Goal: Information Seeking & Learning: Learn about a topic

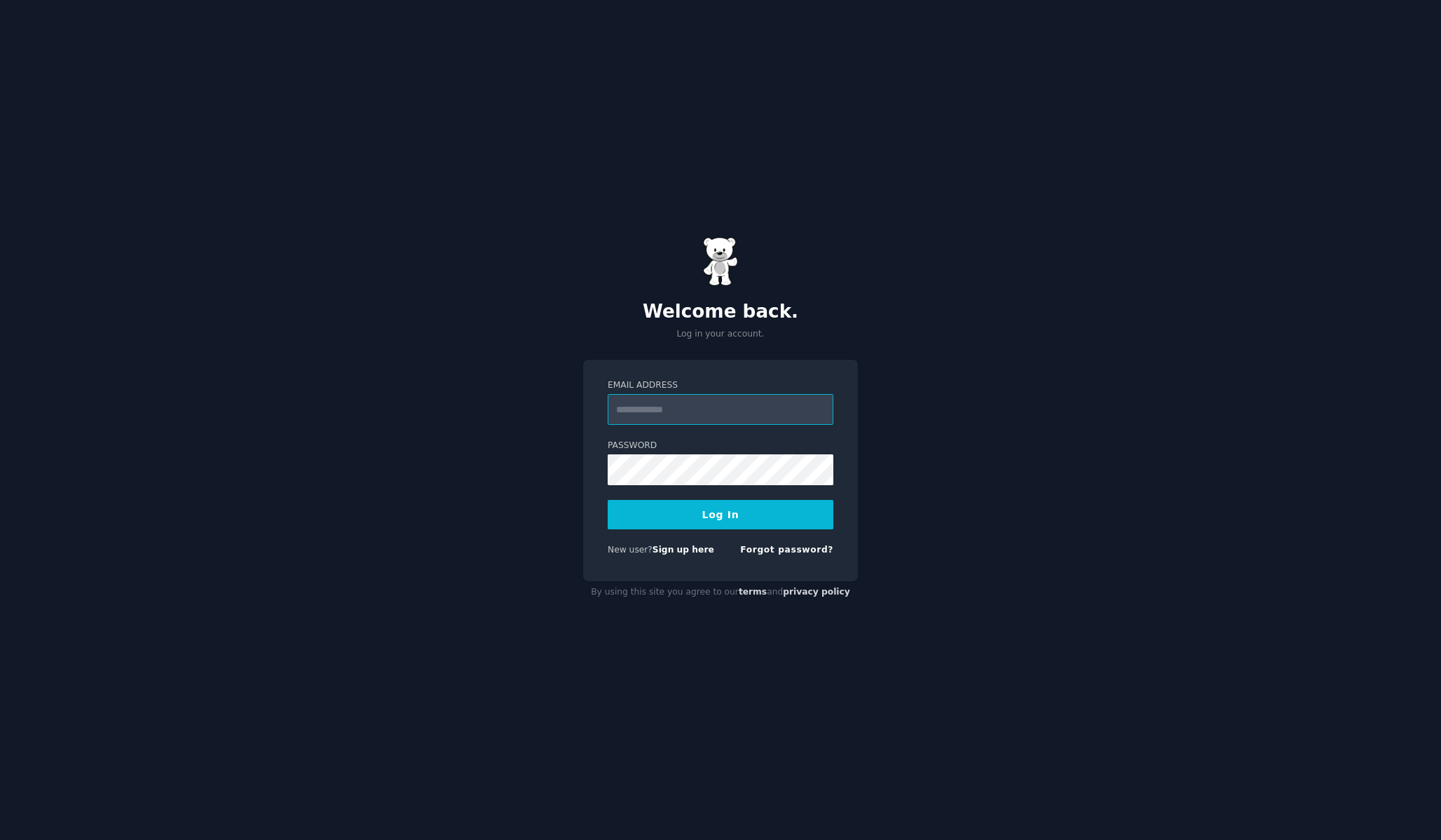
click at [670, 412] on input "Email Address" at bounding box center [720, 409] width 226 height 31
type input "**********"
click at [608, 500] on button "Log In" at bounding box center [720, 514] width 226 height 30
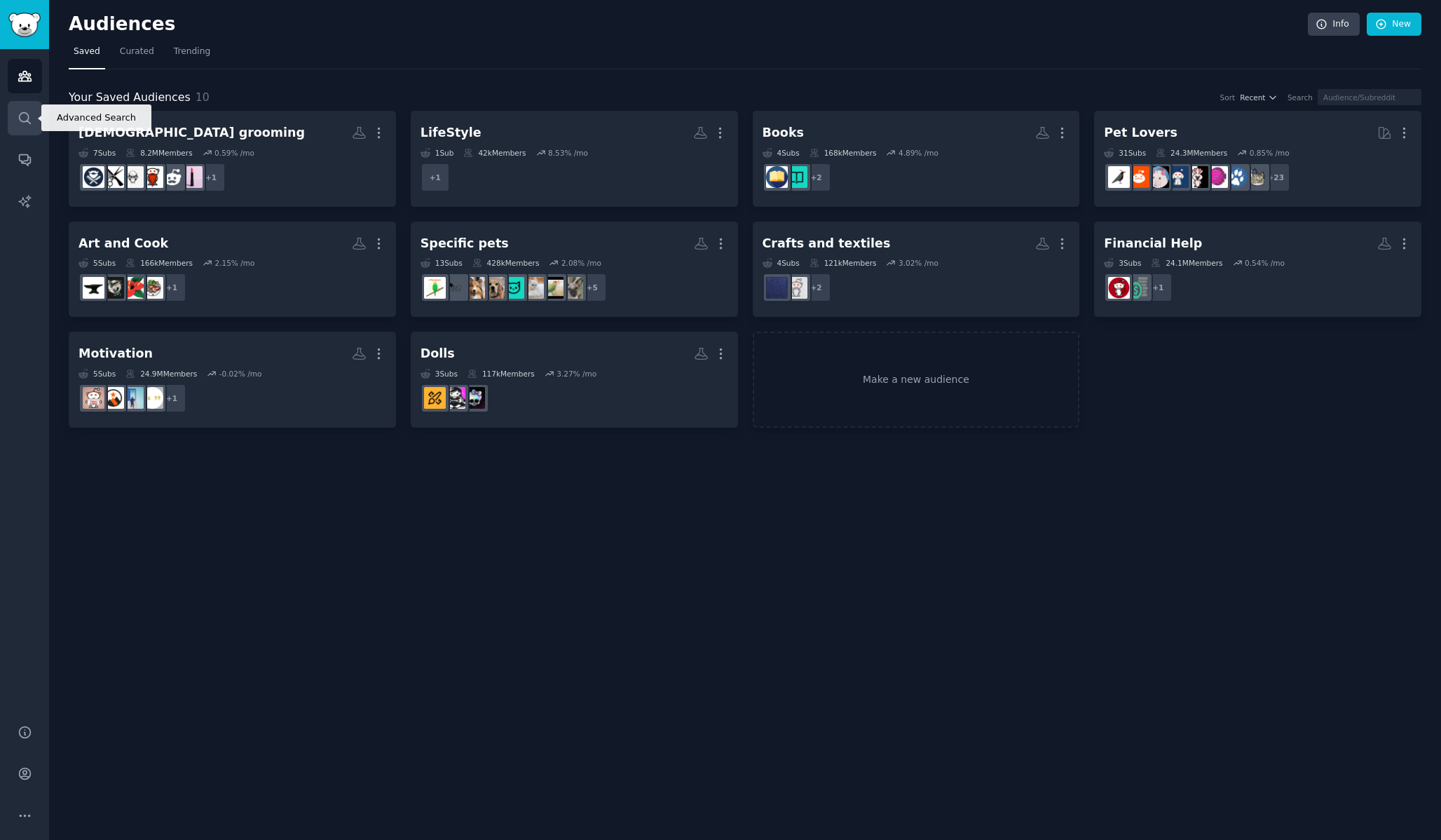
click at [14, 125] on link "Search" at bounding box center [25, 118] width 34 height 34
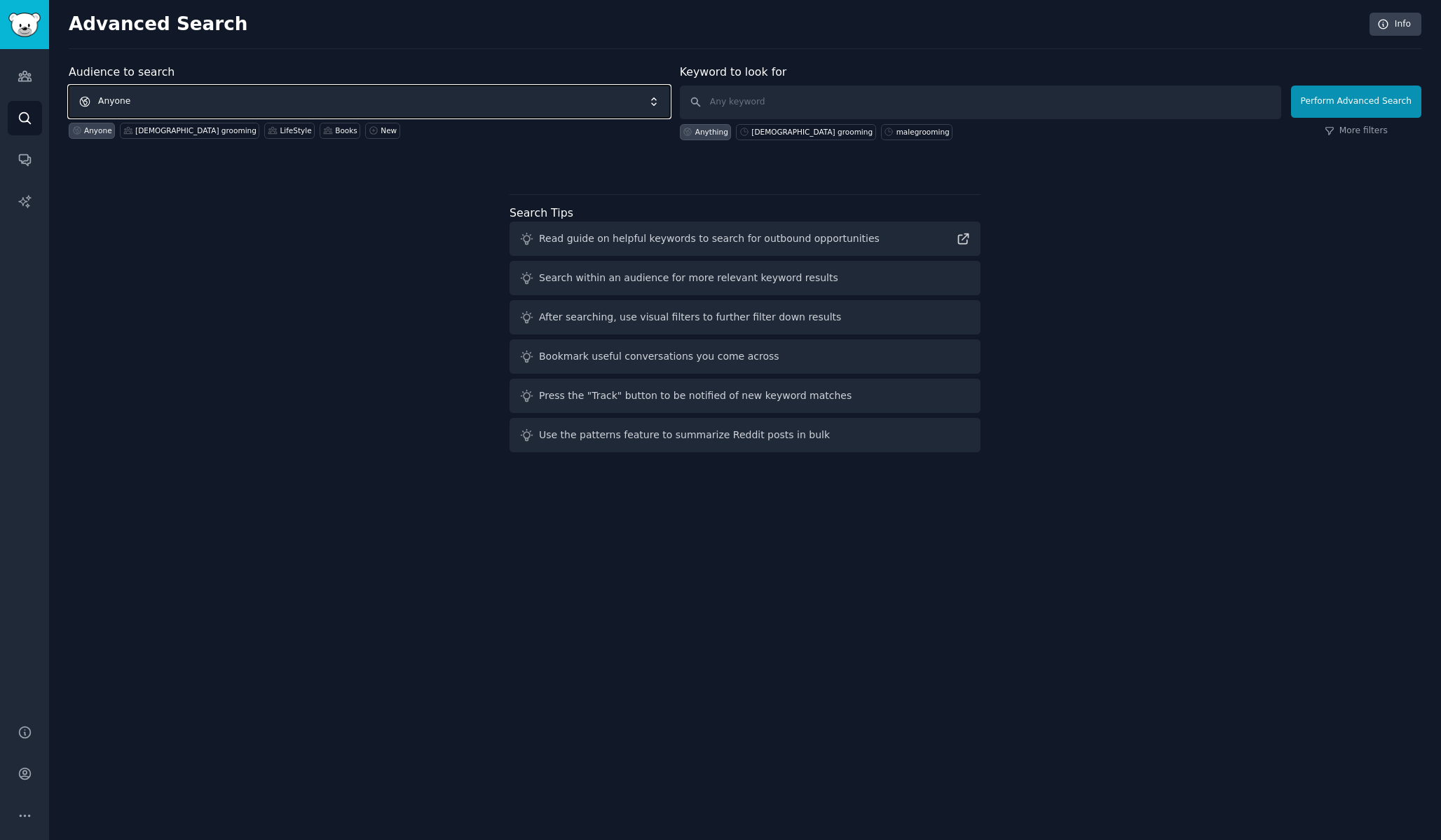
click at [115, 105] on span "Anyone" at bounding box center [369, 101] width 601 height 32
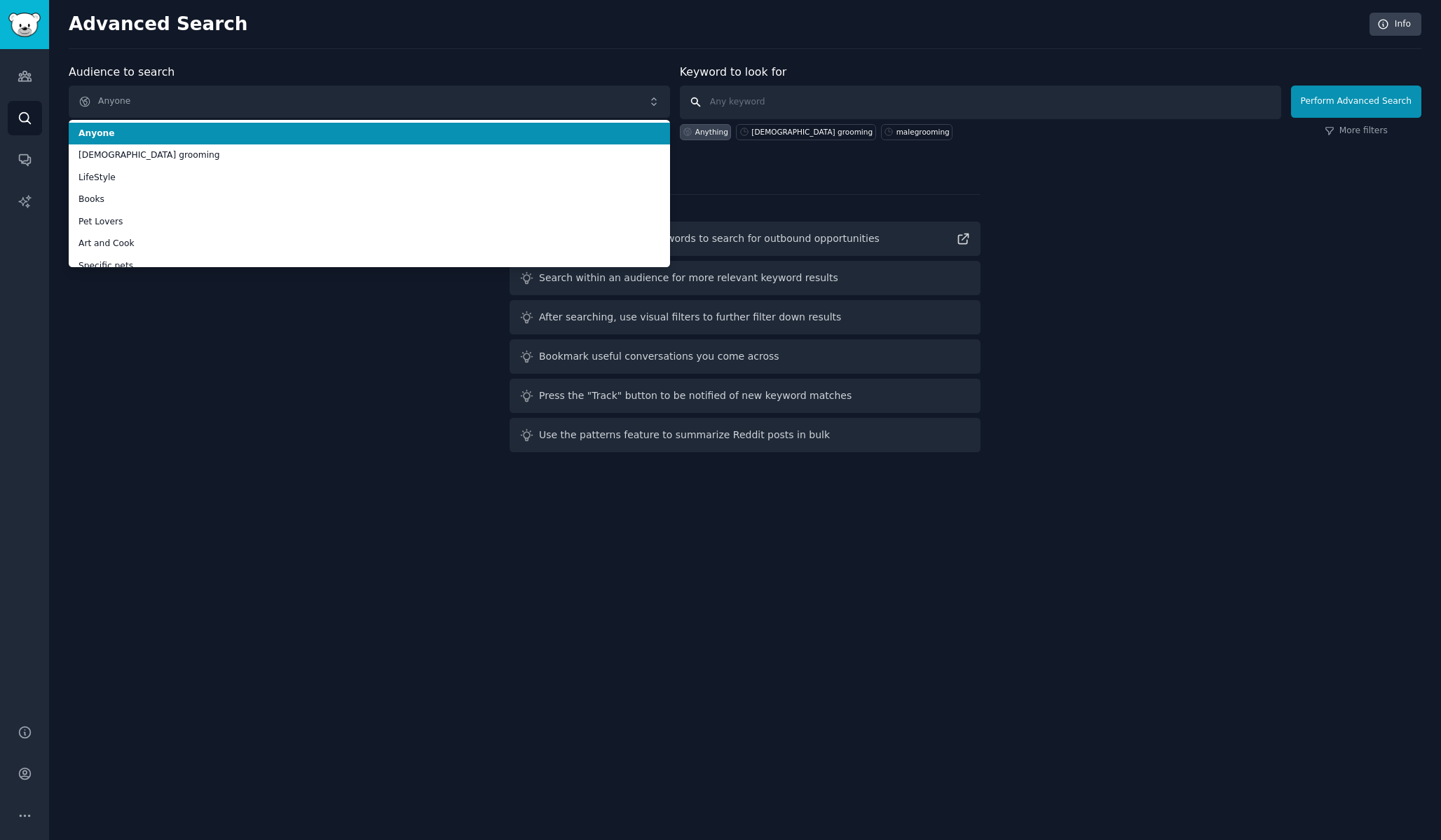
click at [750, 98] on input "text" at bounding box center [980, 101] width 601 height 33
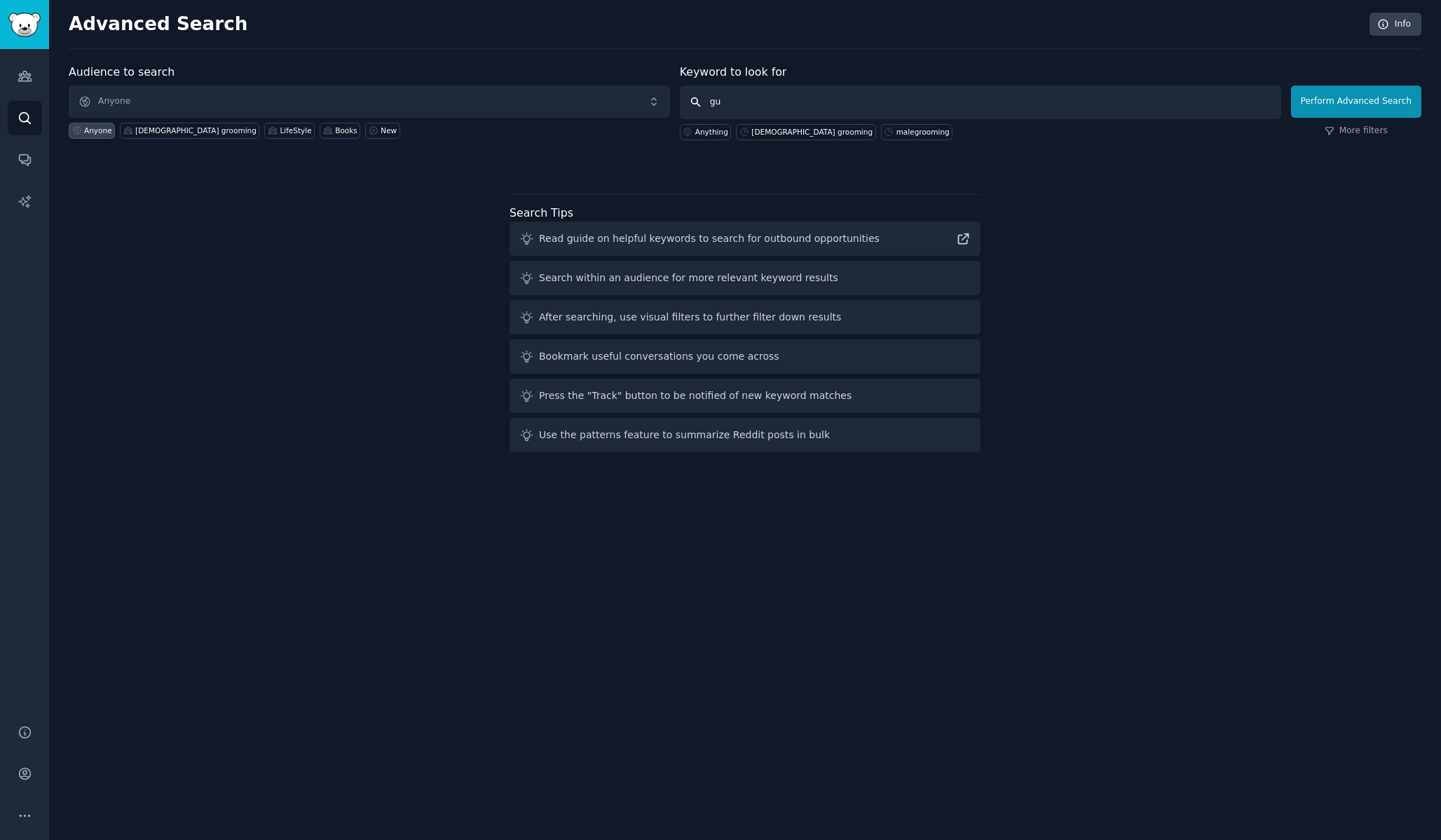
type input "g"
type input "manify groom"
click button "Perform Advanced Search" at bounding box center [1356, 101] width 130 height 32
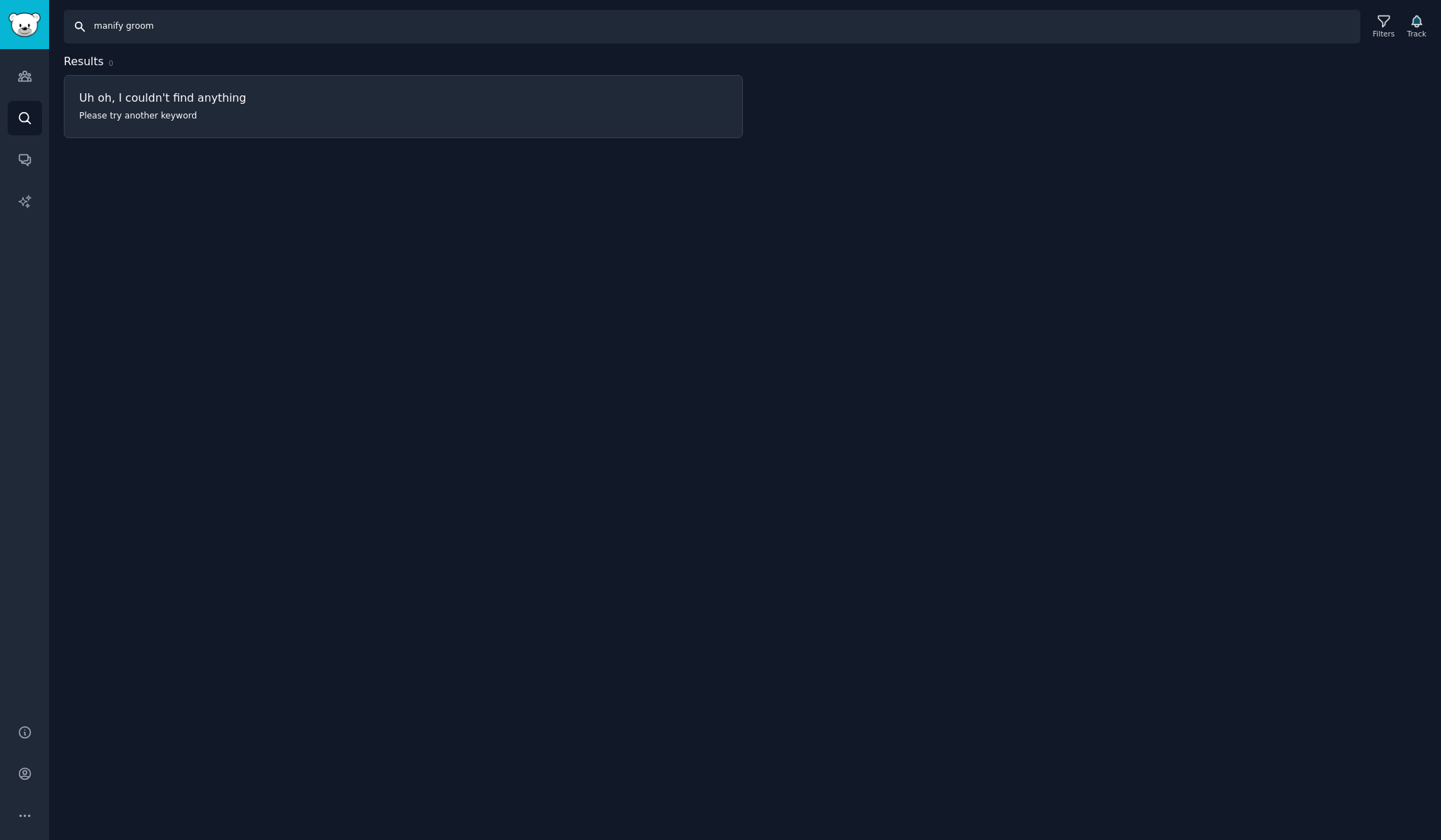
click at [136, 27] on input "manify groom" at bounding box center [712, 26] width 1297 height 33
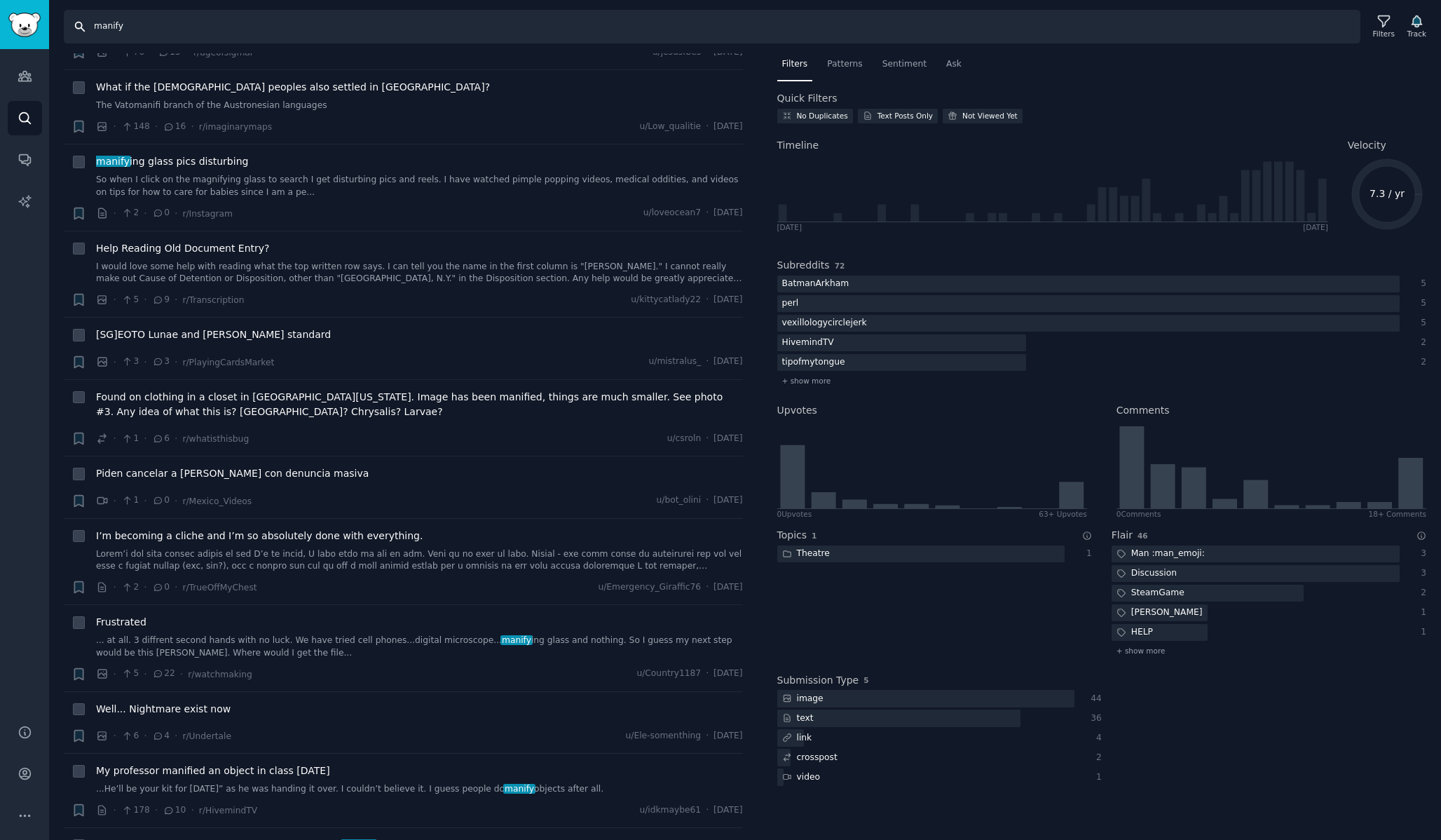
scroll to position [425, 0]
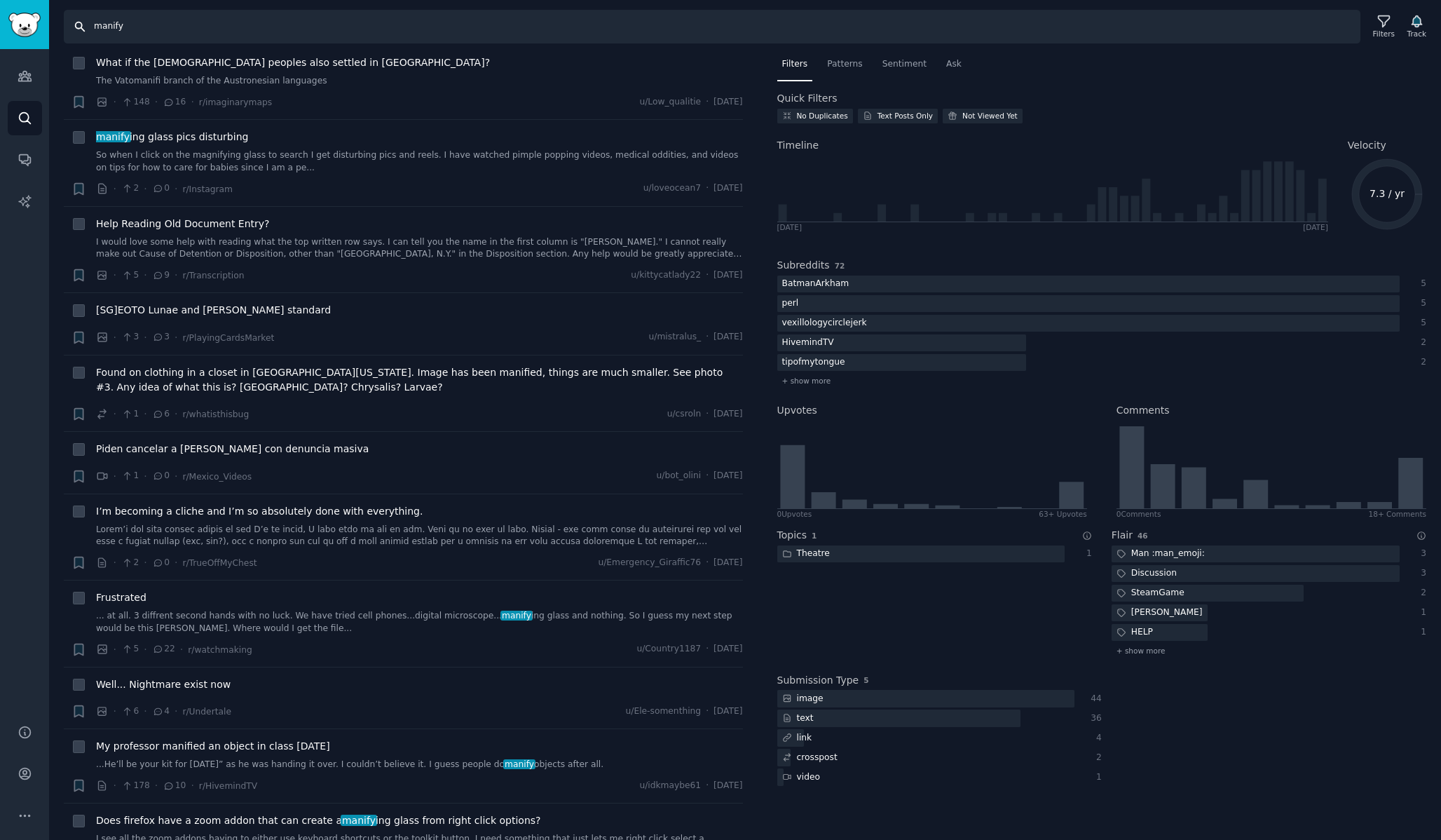
click at [139, 20] on input "manify" at bounding box center [712, 26] width 1297 height 33
type input "men skincare"
